Goal: Feedback & Contribution: Leave review/rating

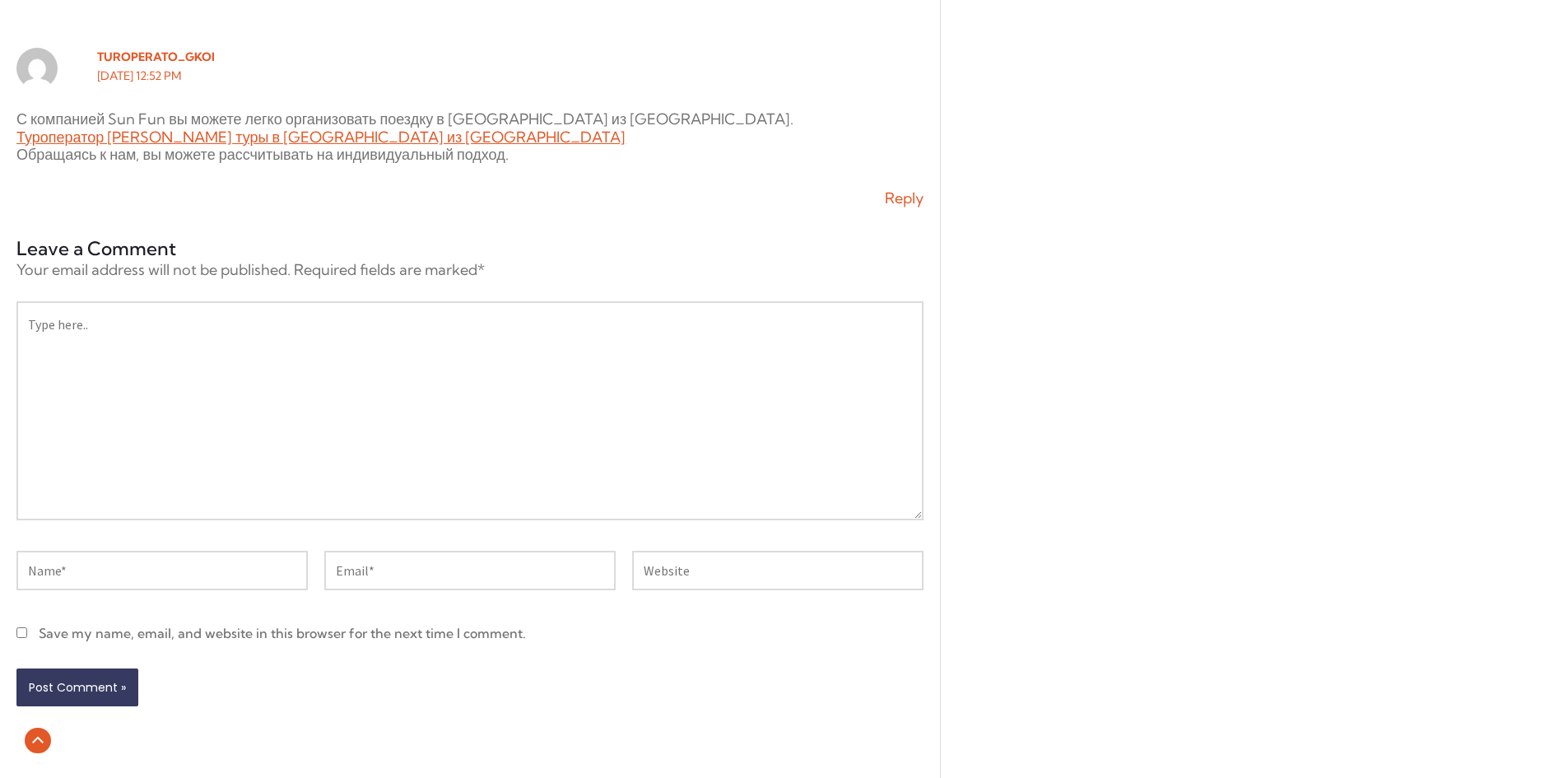
scroll to position [13292, 0]
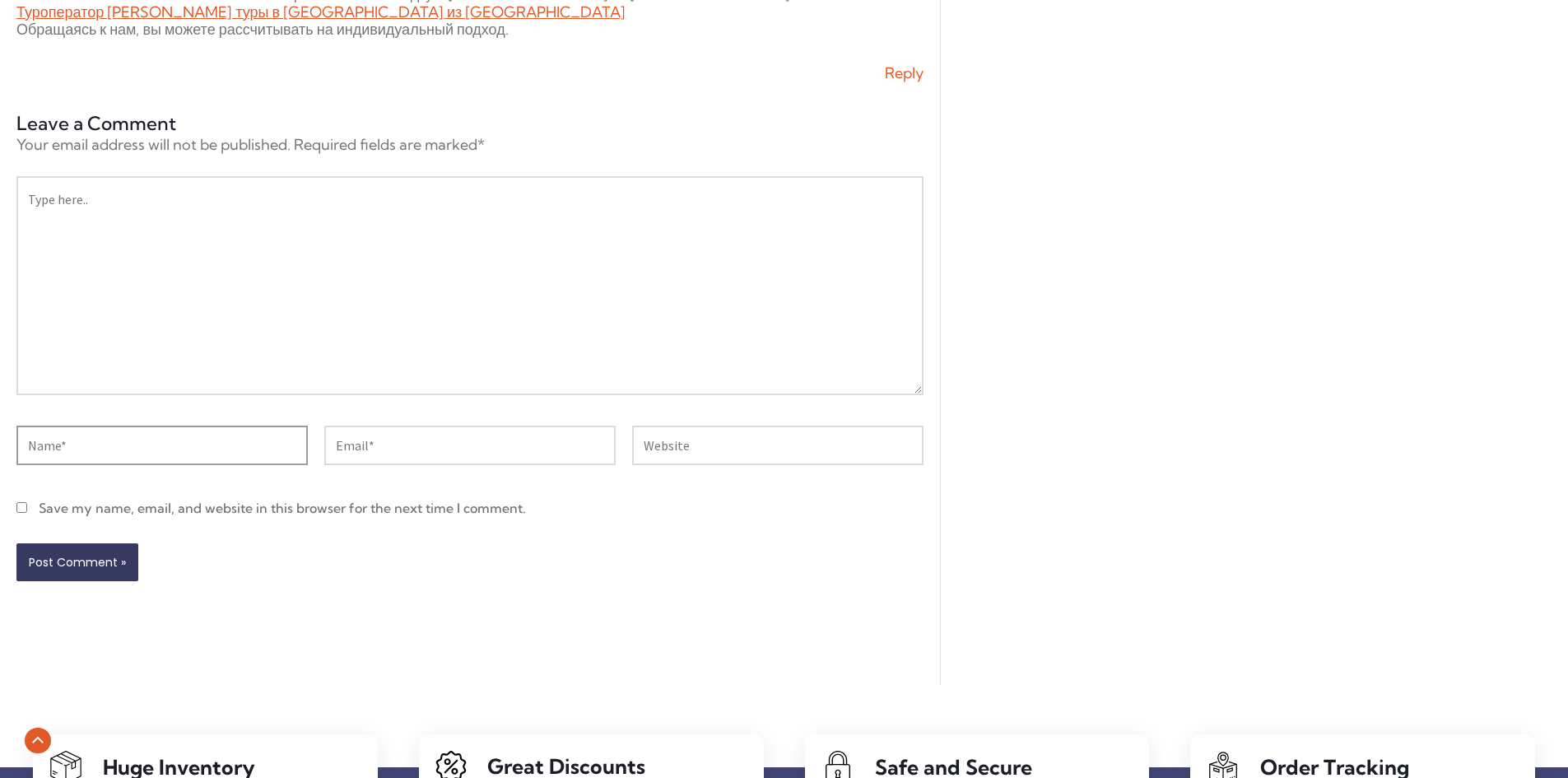
click at [218, 465] on input "Name*" at bounding box center [163, 445] width 291 height 39
type input "interwin"
type input "[EMAIL_ADDRESS][DOMAIN_NAME]"
type input "[URL][DOMAIN_NAME]"
click at [226, 269] on textarea "Type here.." at bounding box center [470, 285] width 907 height 219
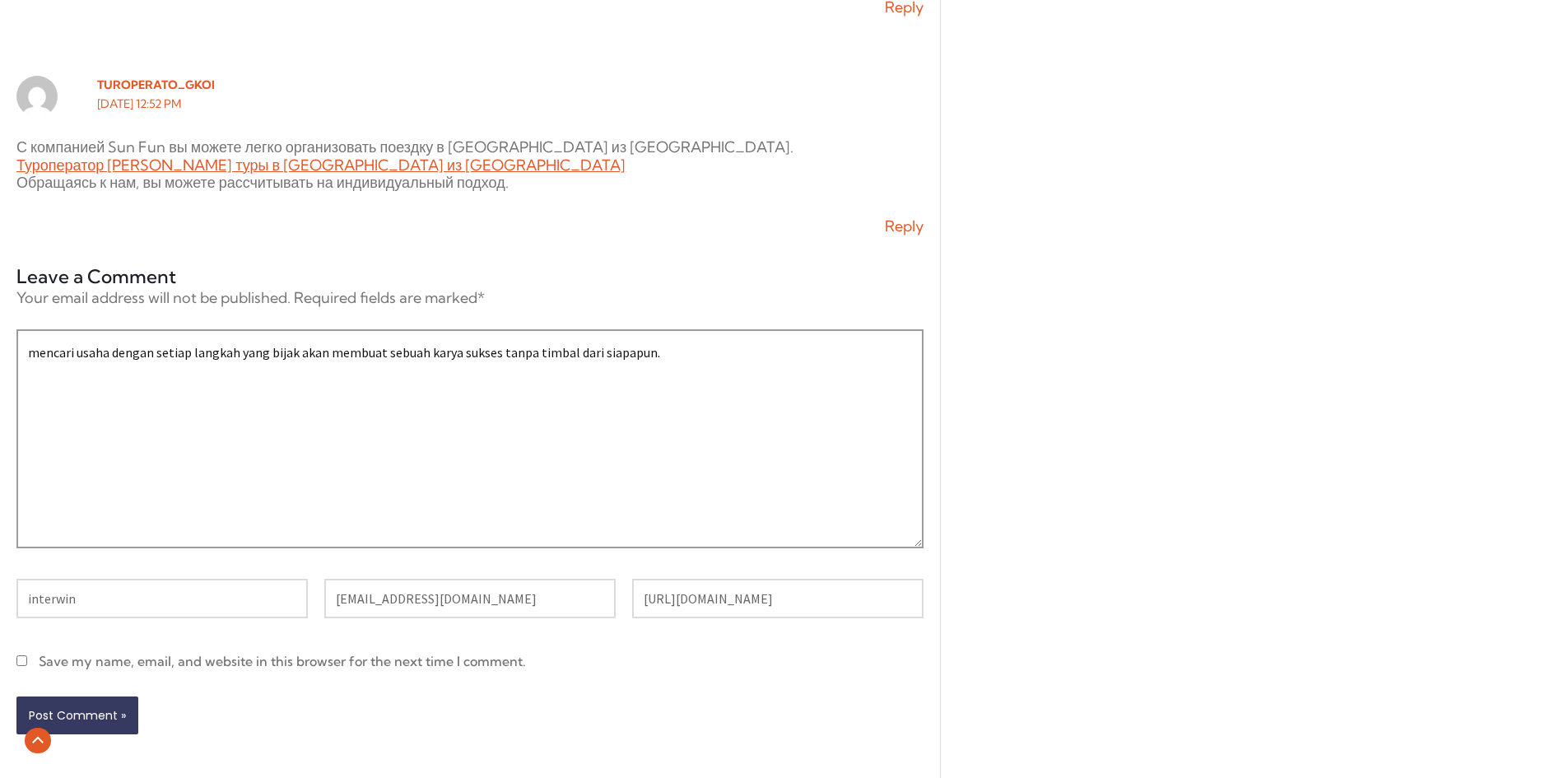
scroll to position [13209, 0]
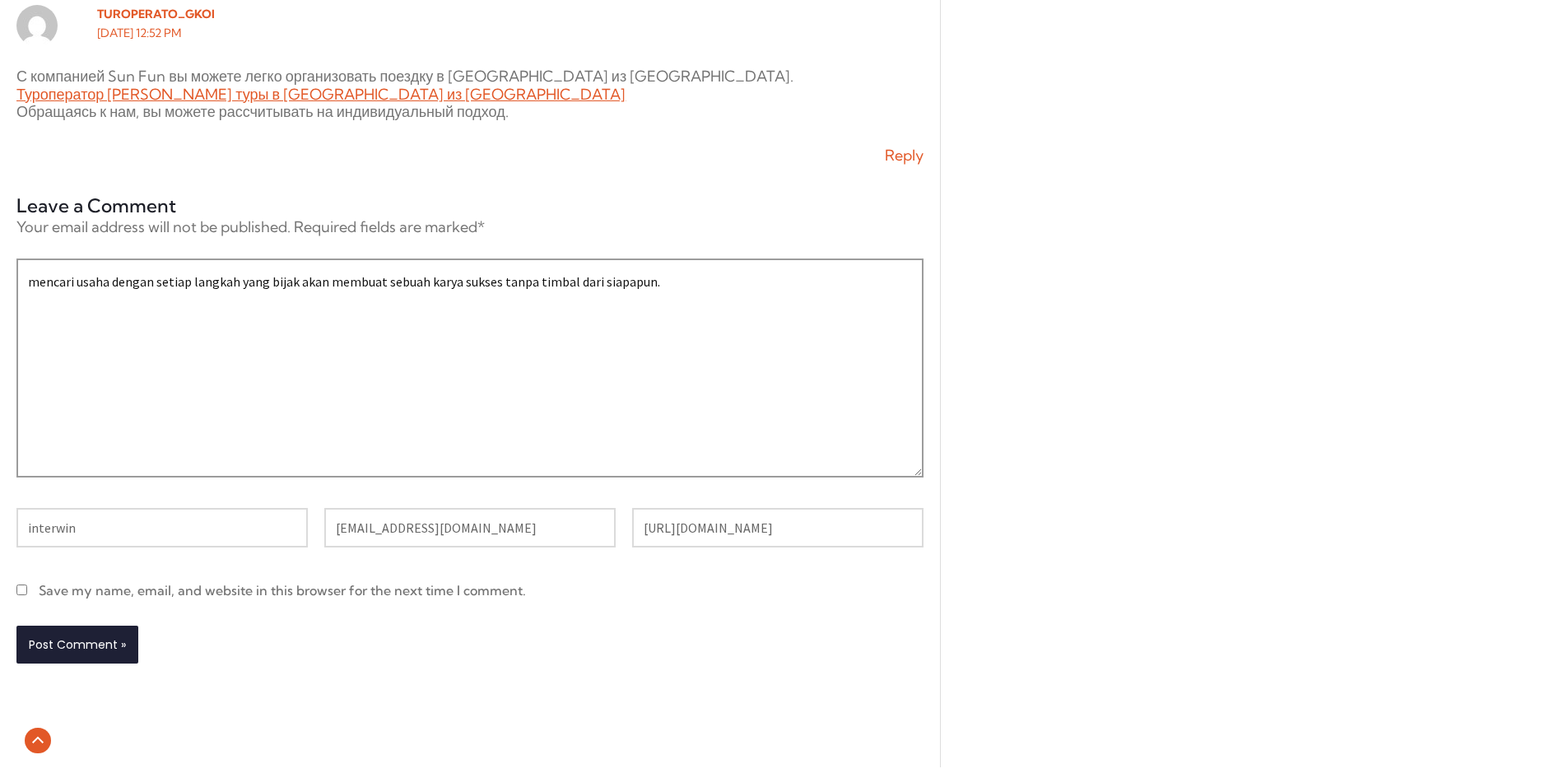
type textarea "mencari usaha dengan setiap langkah yang bijak akan membuat sebuah karya sukses…"
click at [102, 663] on input "Post Comment »" at bounding box center [78, 645] width 122 height 38
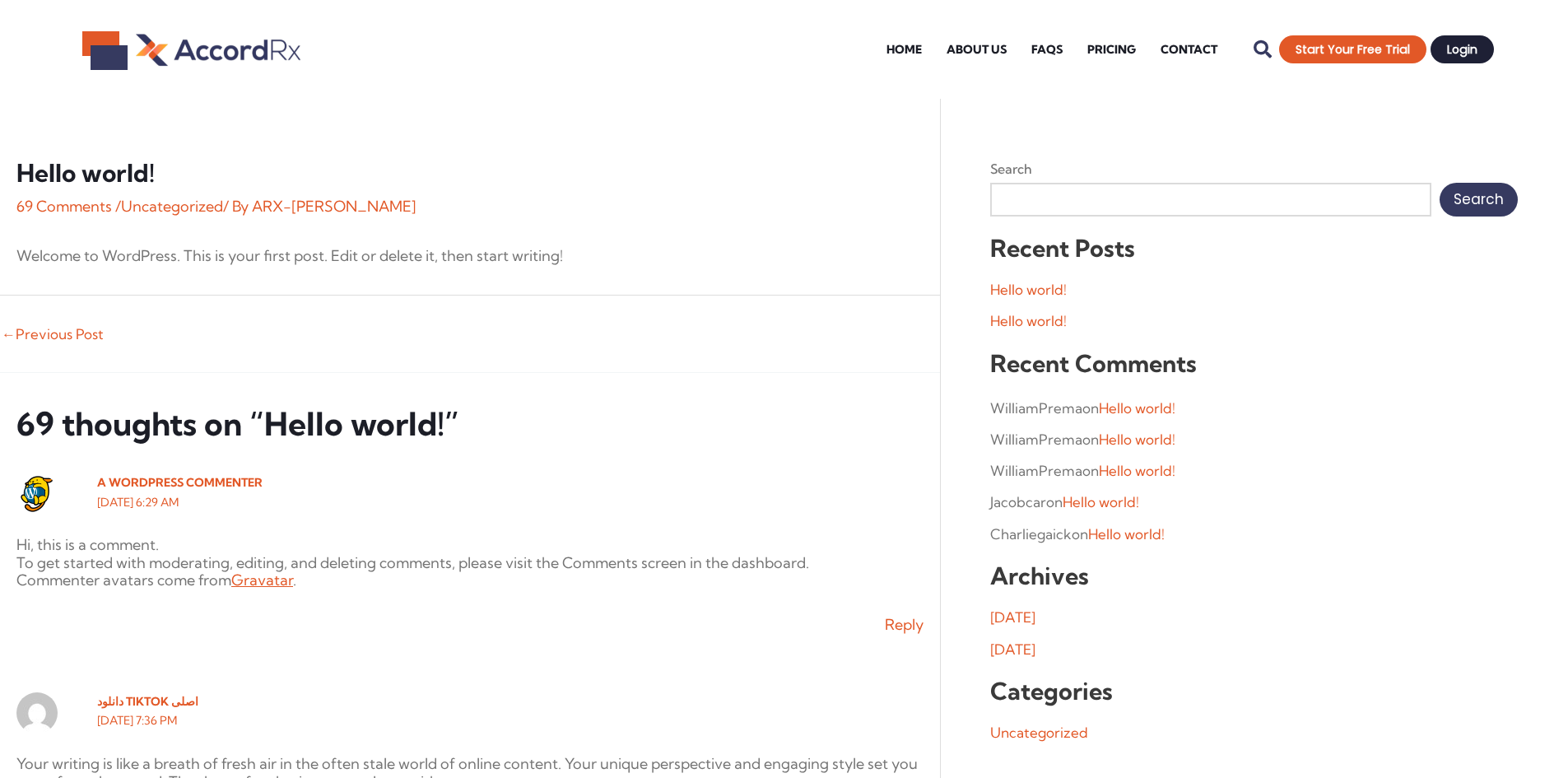
click at [1467, 49] on span "Login" at bounding box center [1462, 49] width 30 height 11
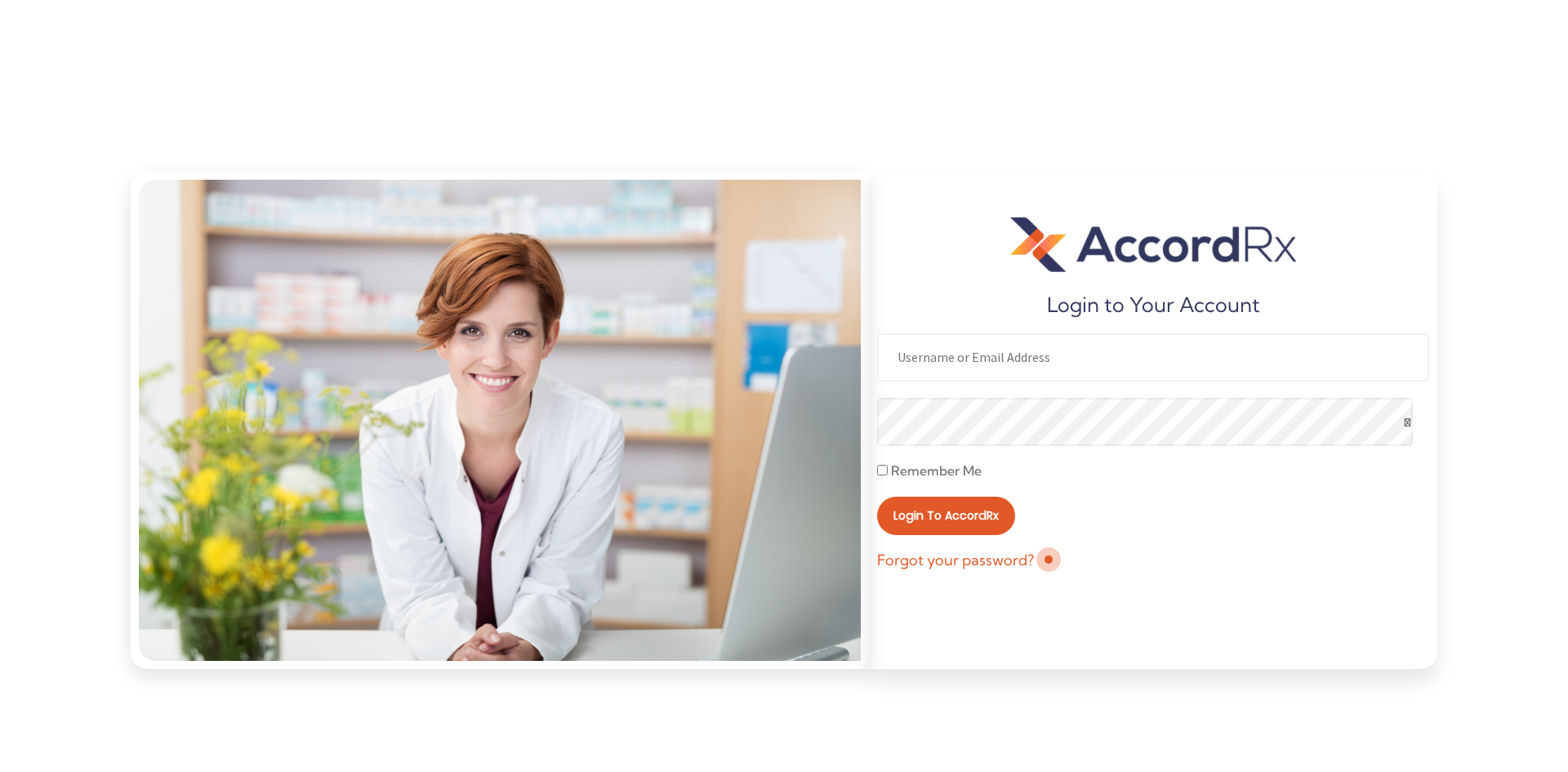
click at [1023, 349] on input "text" at bounding box center [1153, 357] width 552 height 48
